Goal: Find specific page/section: Find specific page/section

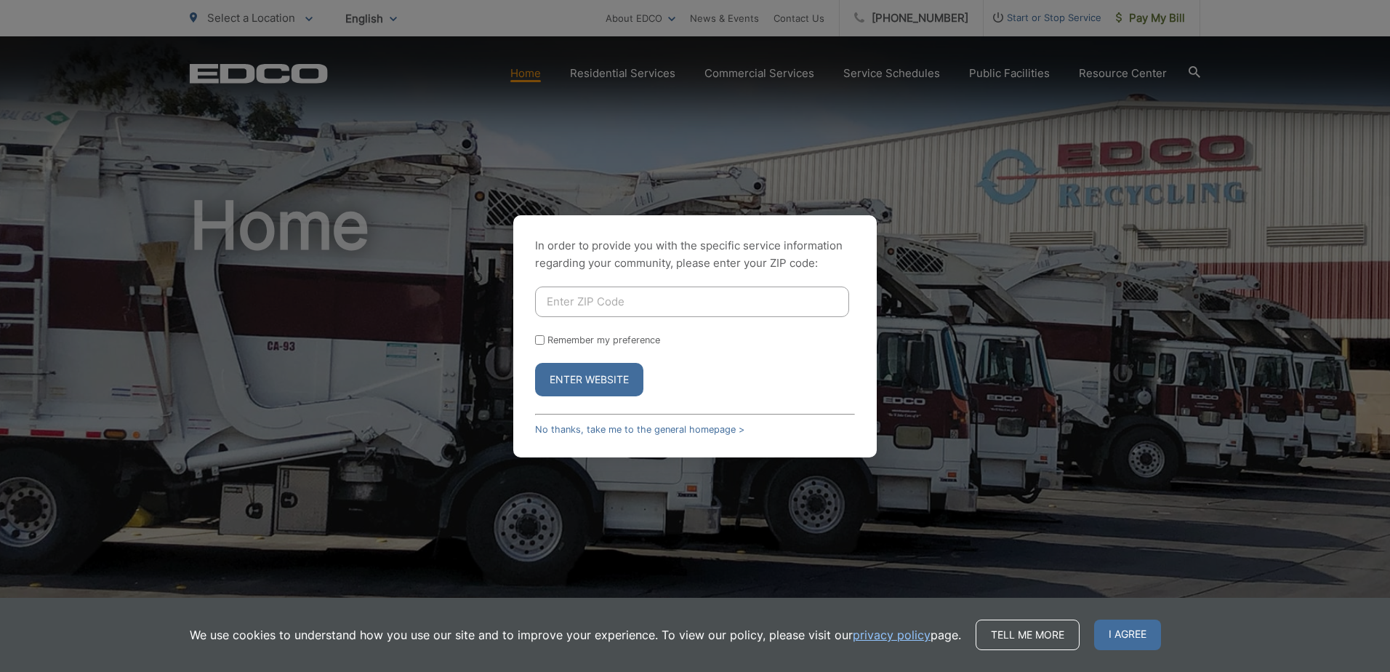
click at [615, 302] on input "Enter ZIP Code" at bounding box center [692, 301] width 314 height 31
type input "92114"
click at [535, 363] on button "Enter Website" at bounding box center [589, 379] width 108 height 33
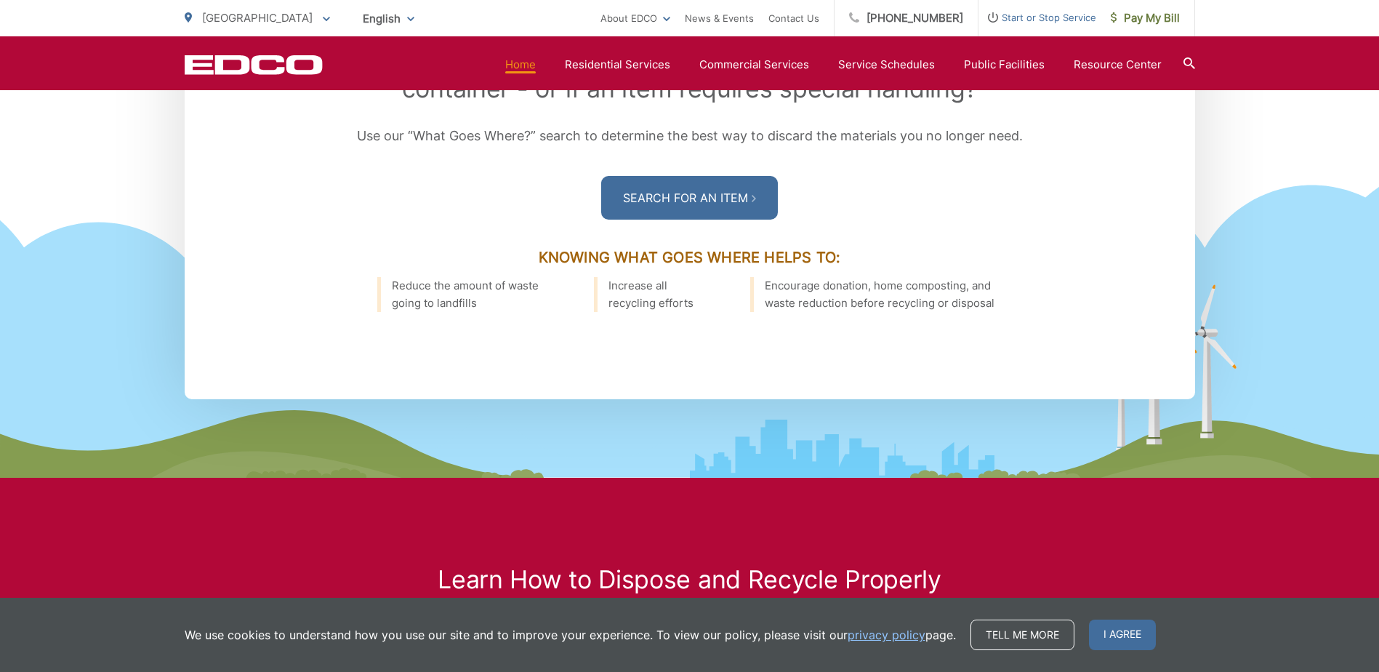
scroll to position [2181, 0]
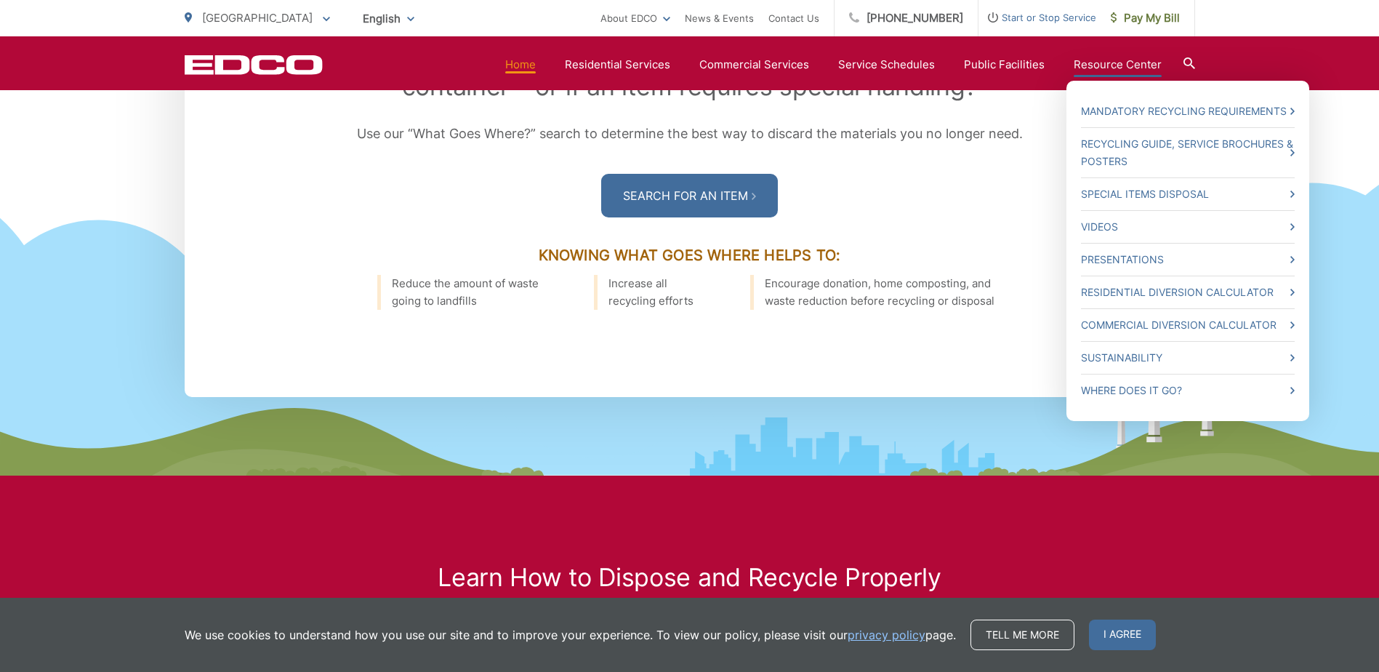
click at [1130, 70] on link "Resource Center" at bounding box center [1118, 64] width 88 height 17
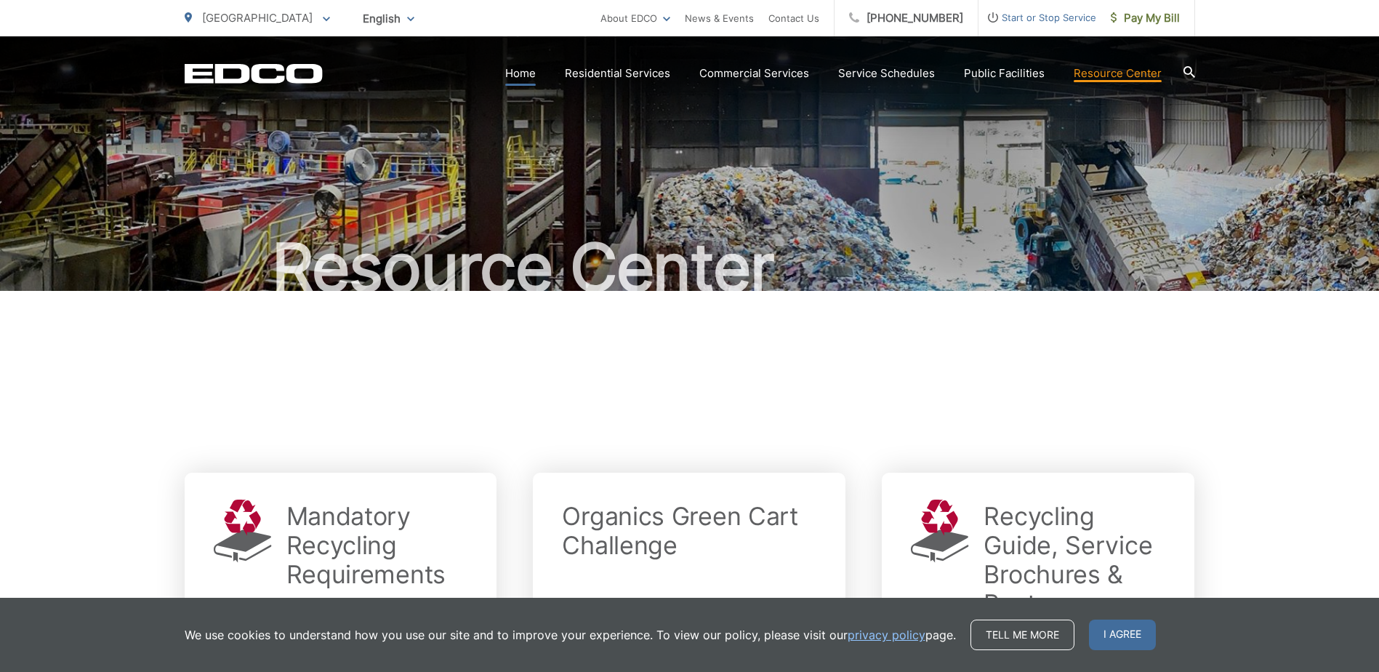
click at [531, 76] on link "Home" at bounding box center [520, 73] width 31 height 17
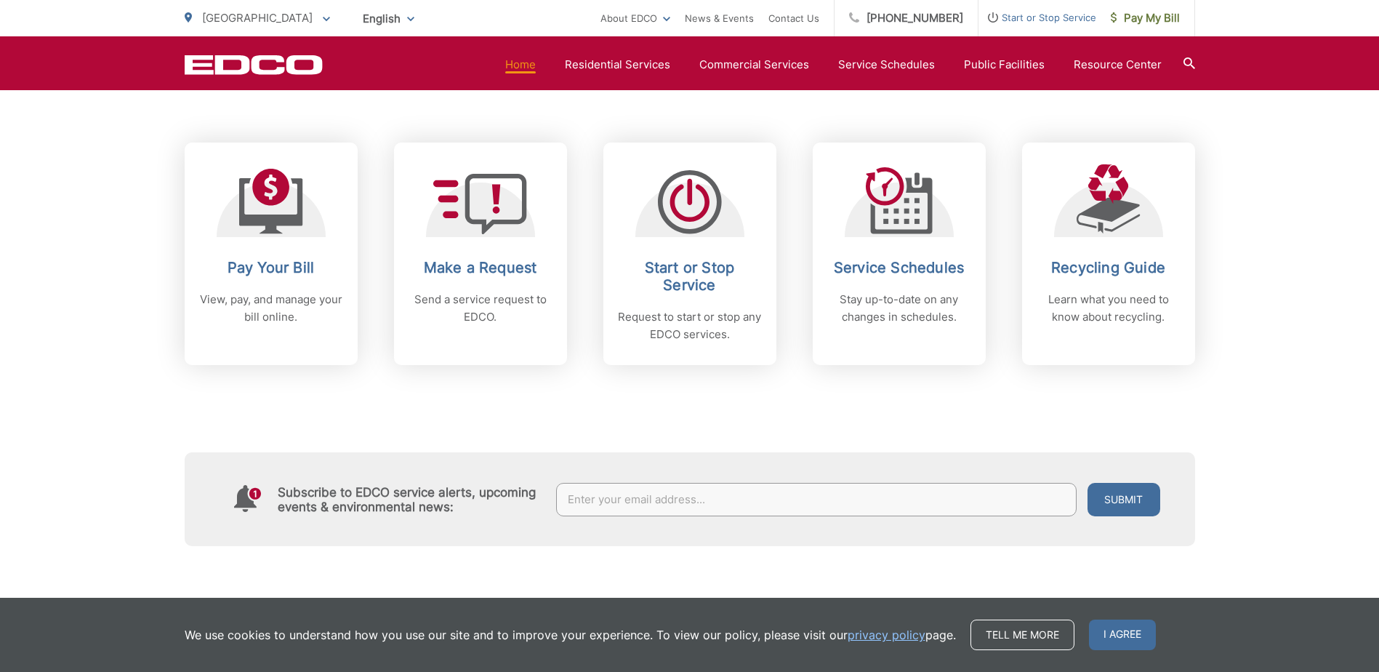
scroll to position [582, 0]
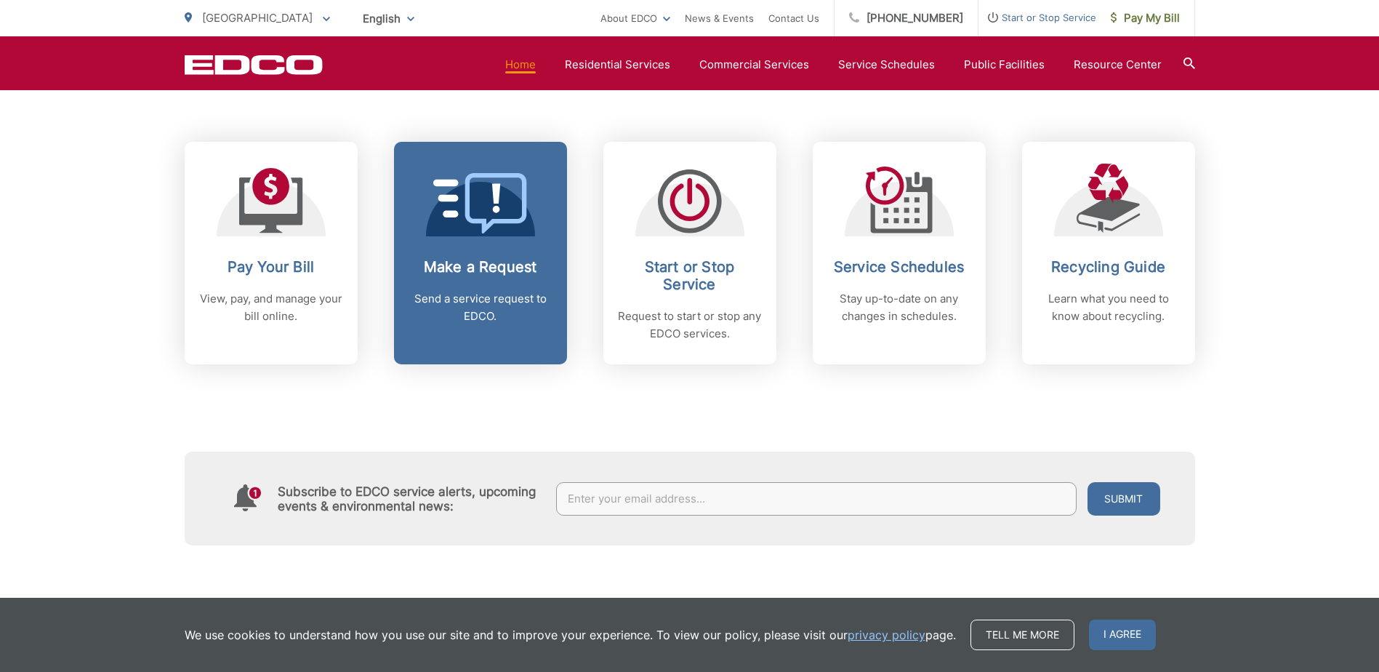
click at [465, 270] on h2 "Make a Request" at bounding box center [481, 266] width 144 height 17
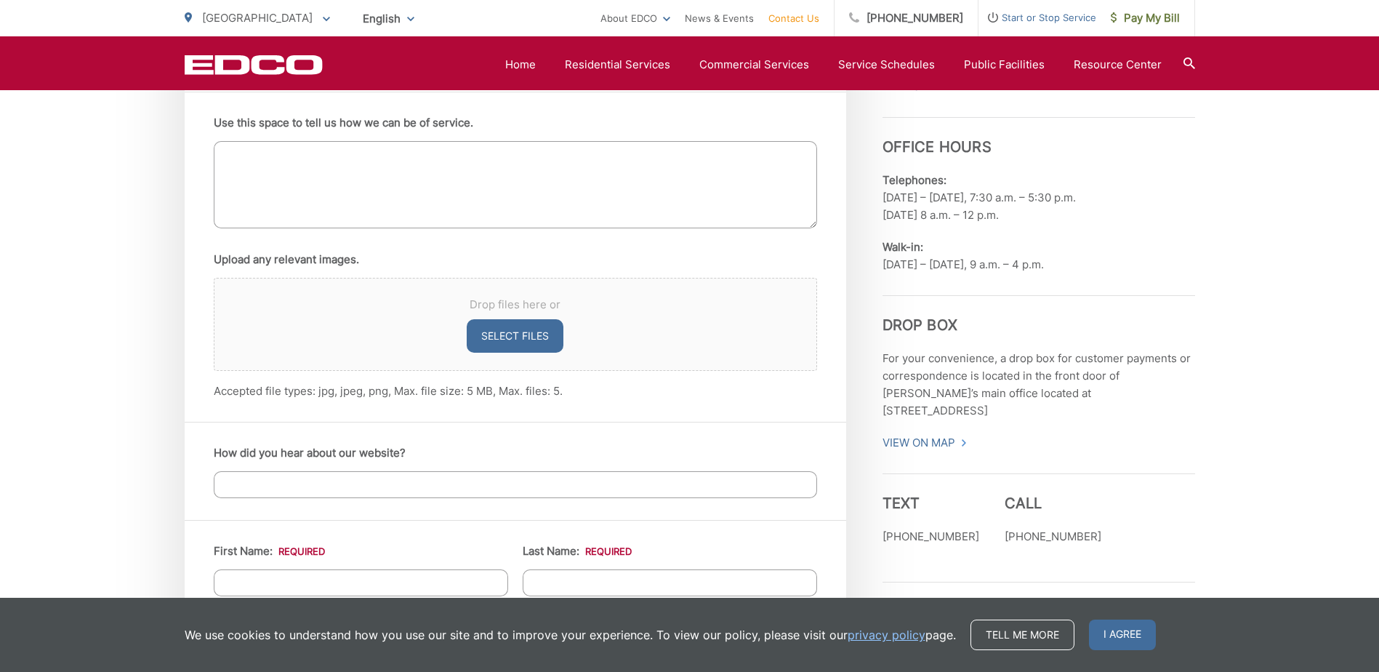
scroll to position [1018, 0]
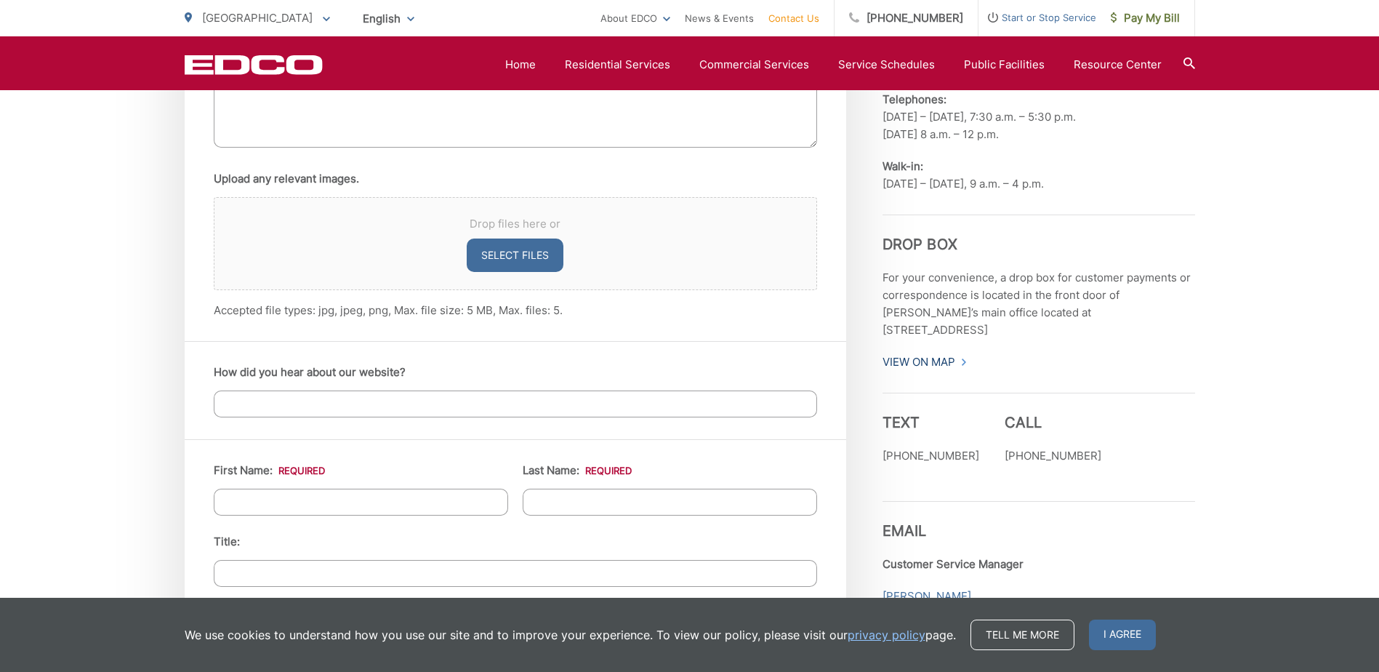
click at [917, 353] on link "View On Map" at bounding box center [925, 361] width 85 height 17
click at [1311, 183] on div "EDCO keeps your response strictly confidential. We do not provide it to any out…" at bounding box center [689, 393] width 1379 height 2240
